Goal: Transaction & Acquisition: Book appointment/travel/reservation

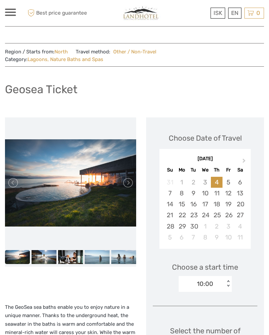
click at [5, 12] on span at bounding box center [10, 12] width 11 height 1
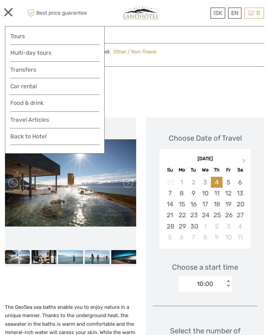
click at [21, 36] on link "Tours" at bounding box center [54, 37] width 89 height 10
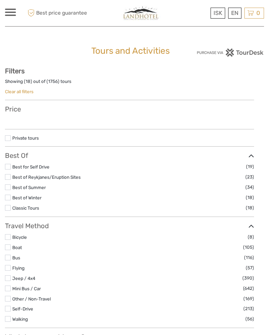
select select
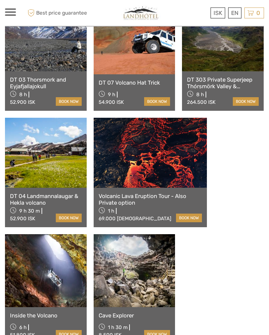
scroll to position [532, 0]
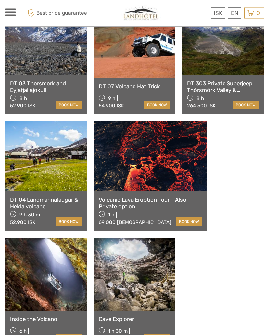
click at [121, 154] on link at bounding box center [150, 157] width 113 height 70
